Goal: Transaction & Acquisition: Download file/media

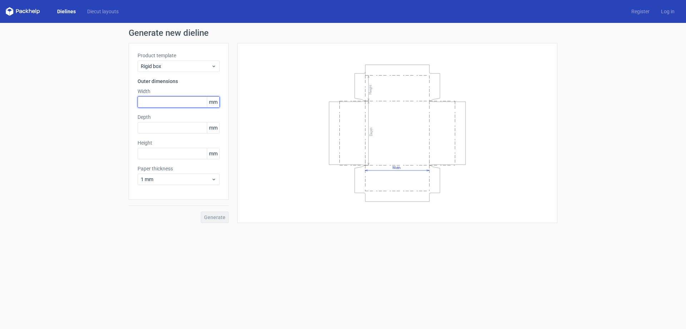
click at [195, 101] on input "text" at bounding box center [179, 101] width 82 height 11
click at [174, 128] on input "text" at bounding box center [179, 127] width 82 height 11
click at [215, 99] on span "mm" at bounding box center [213, 102] width 13 height 11
drag, startPoint x: 216, startPoint y: 103, endPoint x: 208, endPoint y: 101, distance: 7.6
click at [210, 103] on span "mm" at bounding box center [213, 102] width 13 height 11
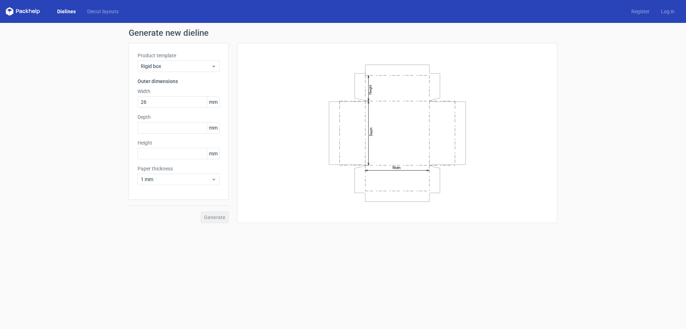
click at [211, 86] on div "Product template Rigid box Outer dimensions Width 26 mm Depth mm Height mm Pape…" at bounding box center [179, 121] width 100 height 157
click at [186, 103] on input "26" at bounding box center [179, 101] width 82 height 11
type input "260"
click at [182, 128] on input "text" at bounding box center [179, 127] width 82 height 11
type input "210"
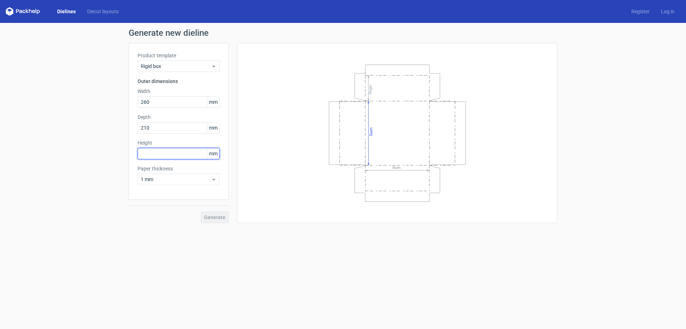
click at [176, 153] on input "text" at bounding box center [179, 153] width 82 height 11
type input "100"
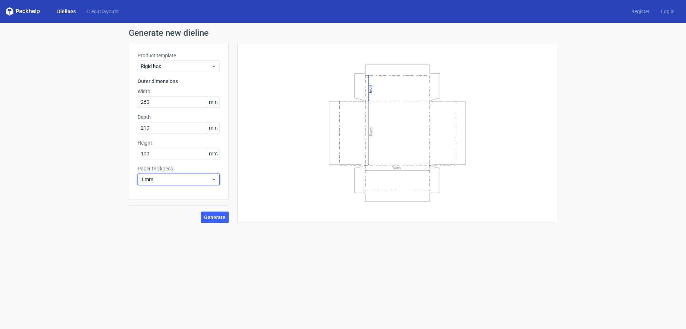
click at [182, 181] on span "1 mm" at bounding box center [176, 179] width 70 height 7
click at [182, 233] on div "1.5 mm" at bounding box center [179, 228] width 77 height 11
click at [212, 216] on span "Generate" at bounding box center [214, 217] width 21 height 5
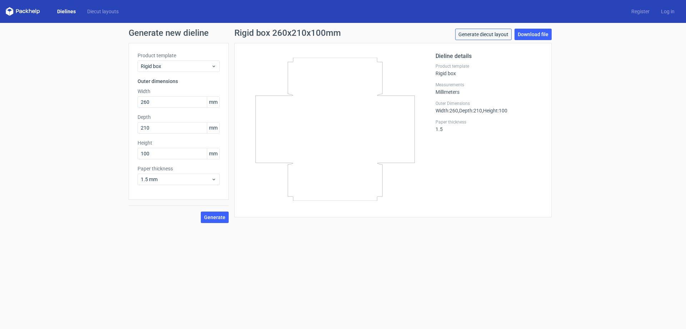
click at [496, 35] on link "Generate diecut layout" at bounding box center [484, 34] width 56 height 11
click at [196, 64] on span "Rigid box" at bounding box center [176, 66] width 70 height 7
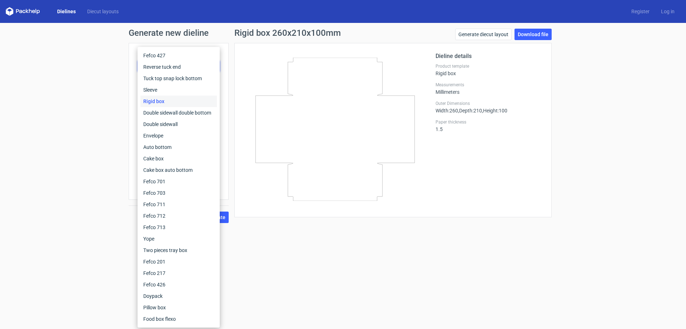
click at [90, 83] on div "Generate new dieline Product template Rigid box Outer dimensions Width 260 mm D…" at bounding box center [343, 126] width 686 height 206
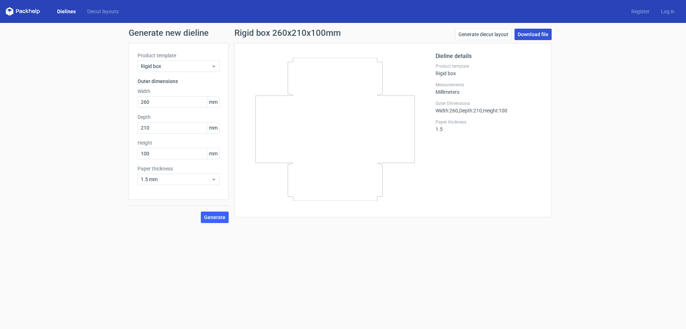
click at [536, 32] on link "Download file" at bounding box center [533, 34] width 37 height 11
